Goal: Information Seeking & Learning: Learn about a topic

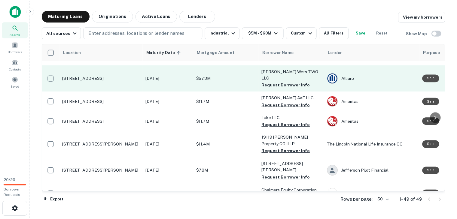
scroll to position [481, 0]
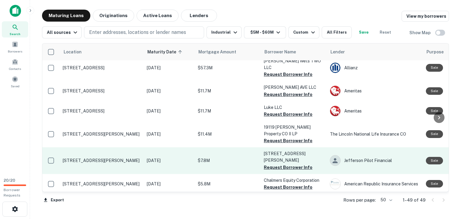
click at [233, 157] on p "$7.8M" at bounding box center [228, 160] width 60 height 7
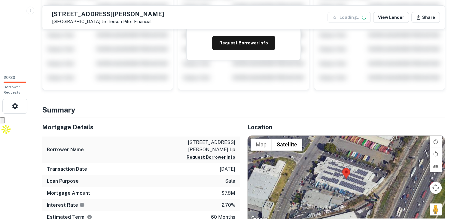
scroll to position [180, 0]
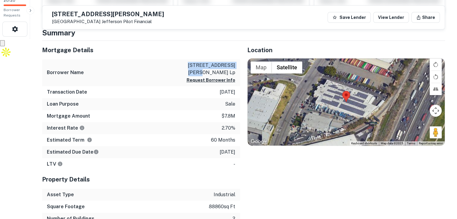
drag, startPoint x: 182, startPoint y: 65, endPoint x: 234, endPoint y: 63, distance: 52.3
click at [234, 63] on div "Borrower Name [STREET_ADDRESS][PERSON_NAME] lp Request Borrower Info" at bounding box center [141, 72] width 198 height 27
copy p "[STREET_ADDRESS][PERSON_NAME] lp"
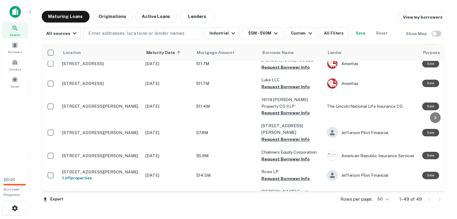
scroll to position [511, 0]
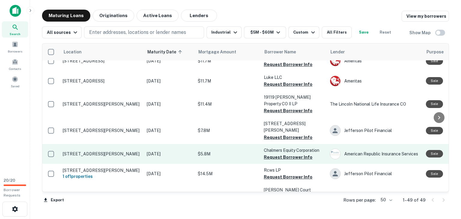
click at [250, 151] on p "$5.8M" at bounding box center [228, 154] width 60 height 7
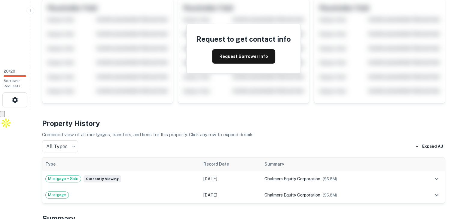
scroll to position [180, 0]
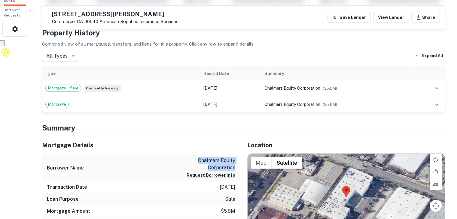
drag, startPoint x: 199, startPoint y: 160, endPoint x: 235, endPoint y: 169, distance: 37.2
click at [235, 169] on div "Borrower Name chalmers equity corporation Request Borrower Info" at bounding box center [141, 168] width 198 height 27
copy p "chalmers equity corporation"
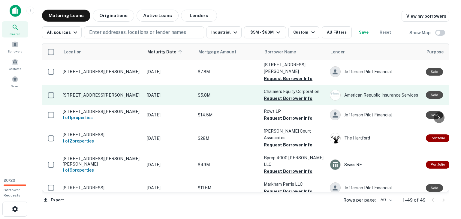
scroll to position [571, 0]
